Goal: Task Accomplishment & Management: Use online tool/utility

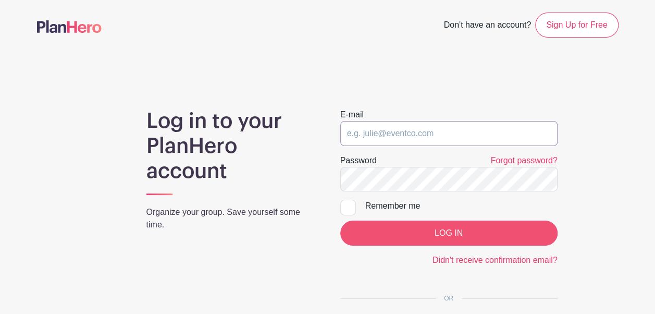
type input "[EMAIL_ADDRESS][DOMAIN_NAME]"
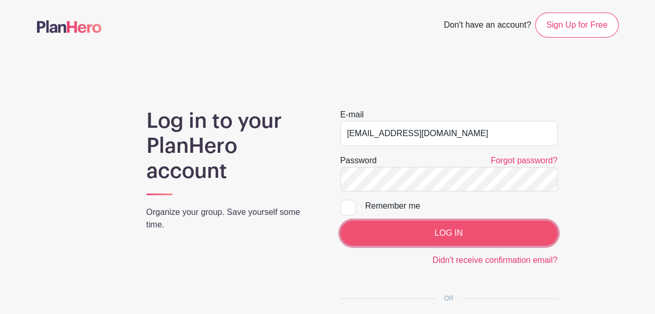
click at [454, 229] on input "LOG IN" at bounding box center [448, 232] width 217 height 25
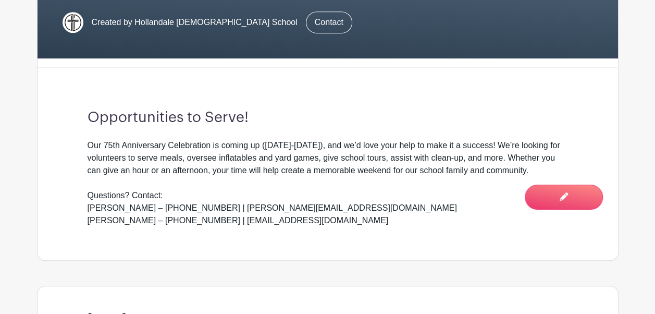
scroll to position [263, 0]
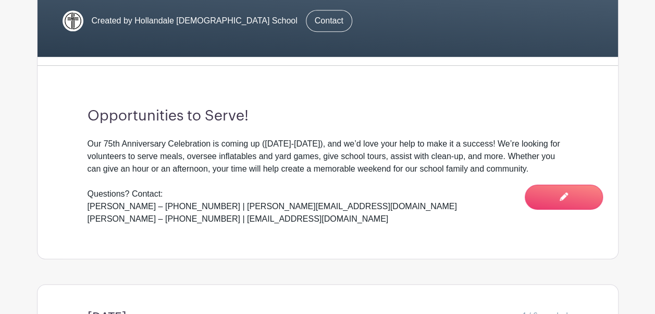
click at [538, 166] on div "Our 75th Anniversary Celebration is coming up (September 12-14), and we’d love …" at bounding box center [328, 182] width 480 height 88
drag, startPoint x: 538, startPoint y: 166, endPoint x: 84, endPoint y: 119, distance: 456.3
click at [84, 119] on div "Opportunities to Serve! Our 75th Anniversary Celebration is coming up (Septembe…" at bounding box center [328, 166] width 530 height 184
click at [254, 163] on div "Our 75th Anniversary Celebration is coming up (September 12-14), and we’d love …" at bounding box center [328, 182] width 480 height 88
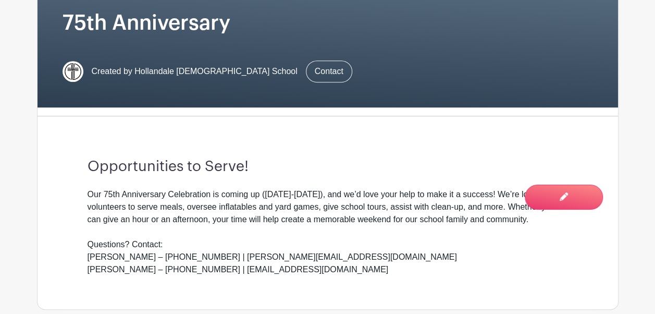
scroll to position [0, 0]
